Goal: Find specific page/section: Find specific page/section

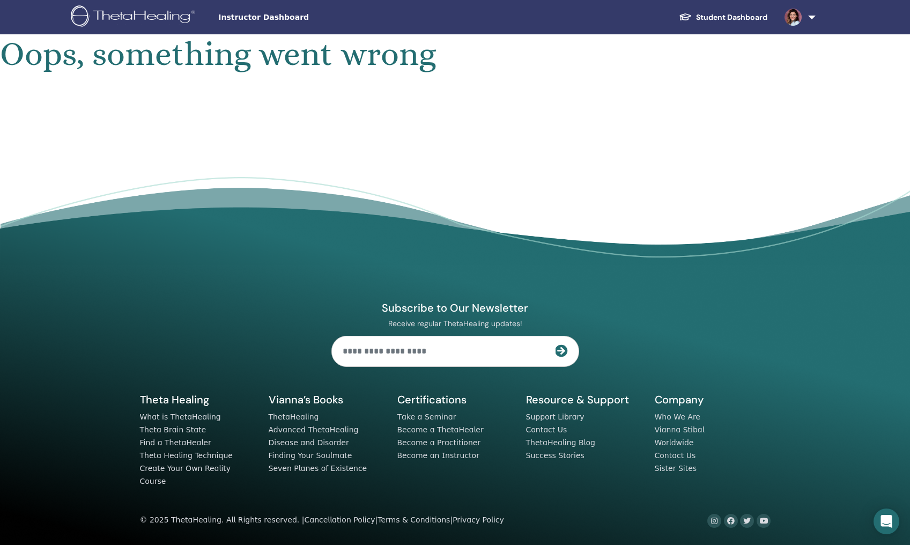
click at [805, 17] on link at bounding box center [798, 17] width 44 height 34
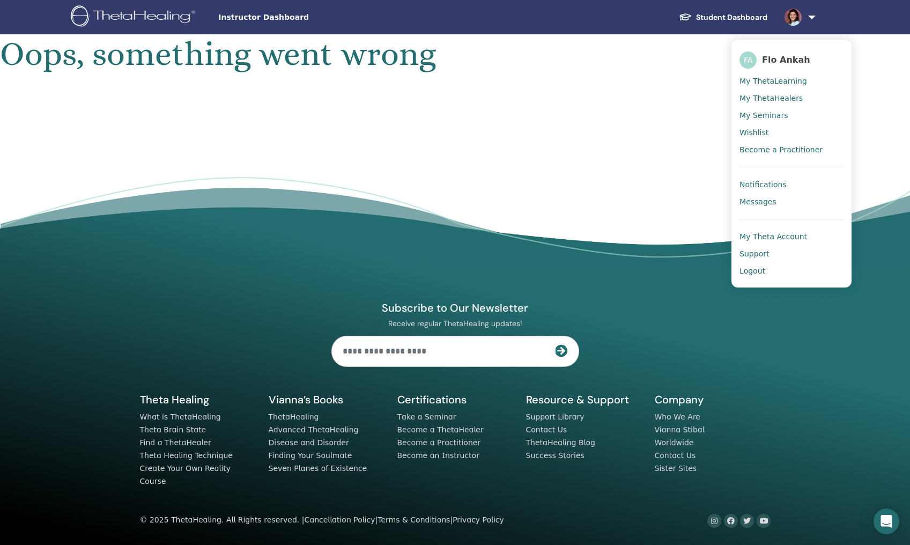
click at [773, 180] on span "Notifications" at bounding box center [762, 185] width 47 height 10
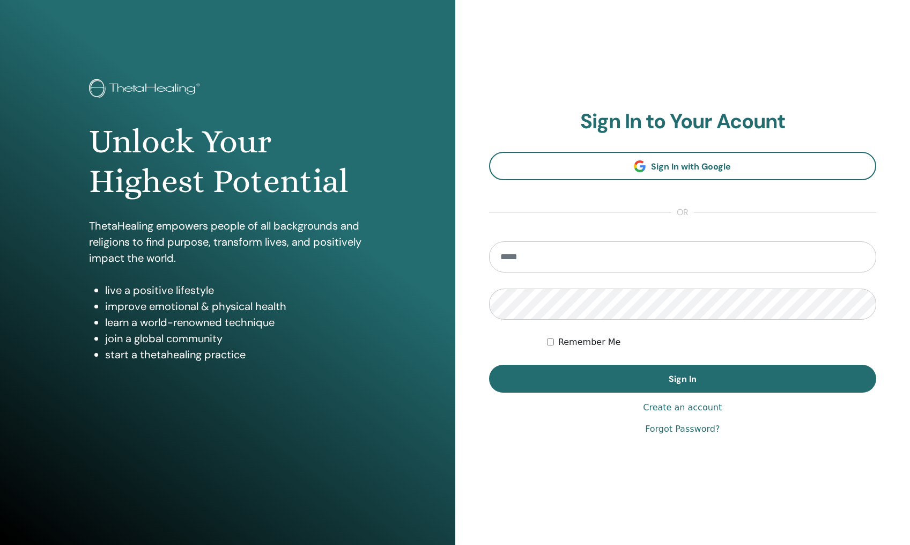
type input "**********"
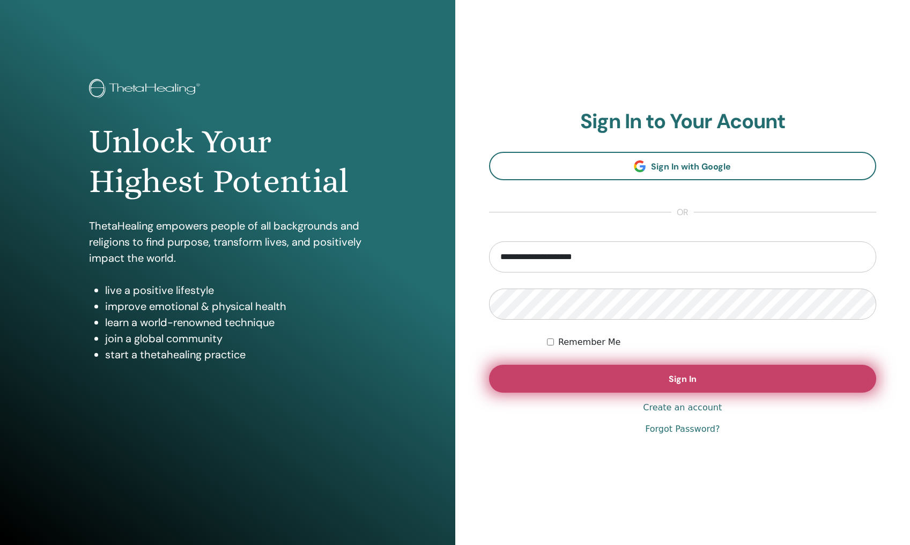
click at [620, 380] on button "Sign In" at bounding box center [683, 379] width 388 height 28
